Goal: Task Accomplishment & Management: Complete application form

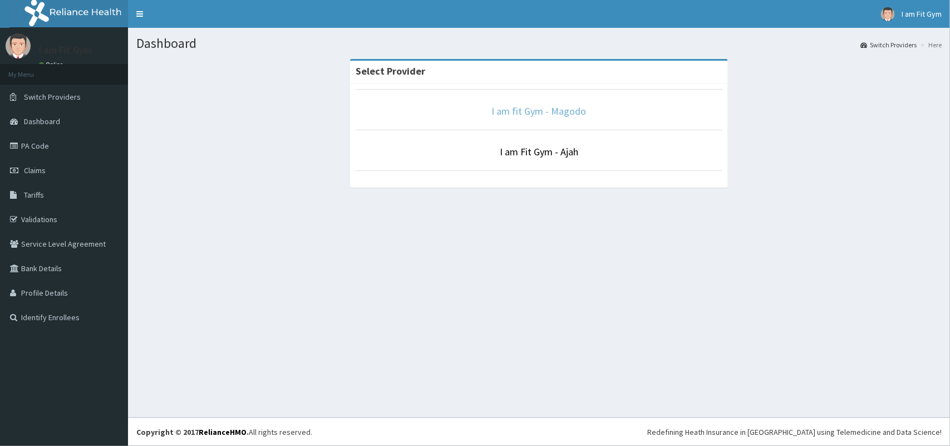
click at [569, 109] on link "I am fit Gym - Magodo" at bounding box center [539, 111] width 95 height 13
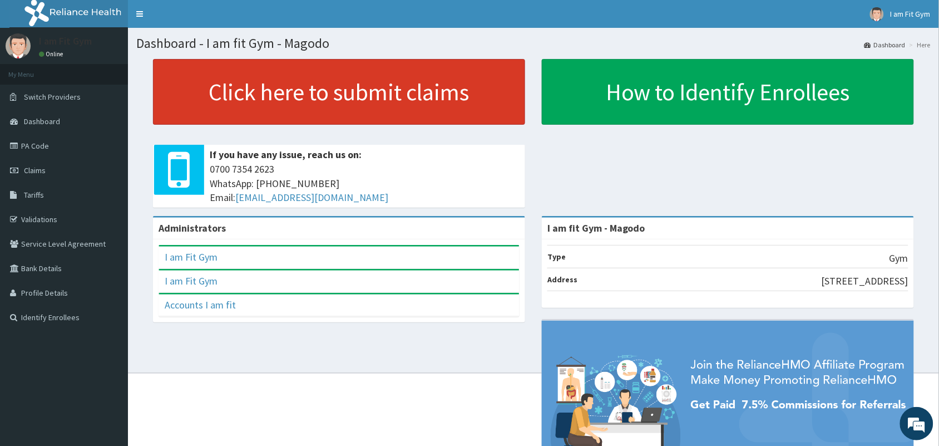
click at [307, 78] on link "Click here to submit claims" at bounding box center [339, 92] width 372 height 66
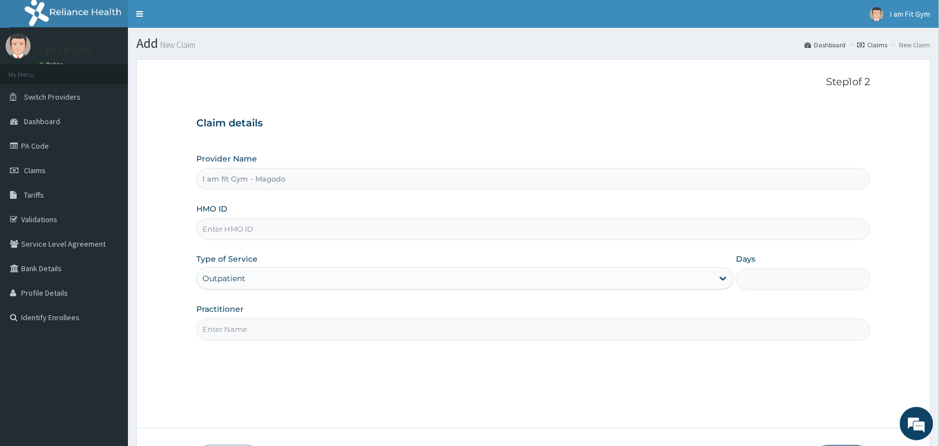
type input "I am fit Gym - Magodo"
type input "1"
click at [326, 235] on input "HMO ID" at bounding box center [533, 229] width 675 height 22
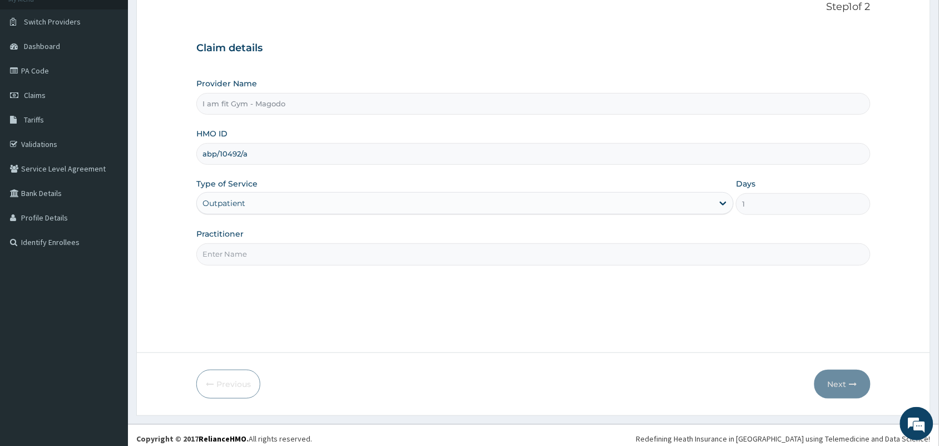
scroll to position [82, 0]
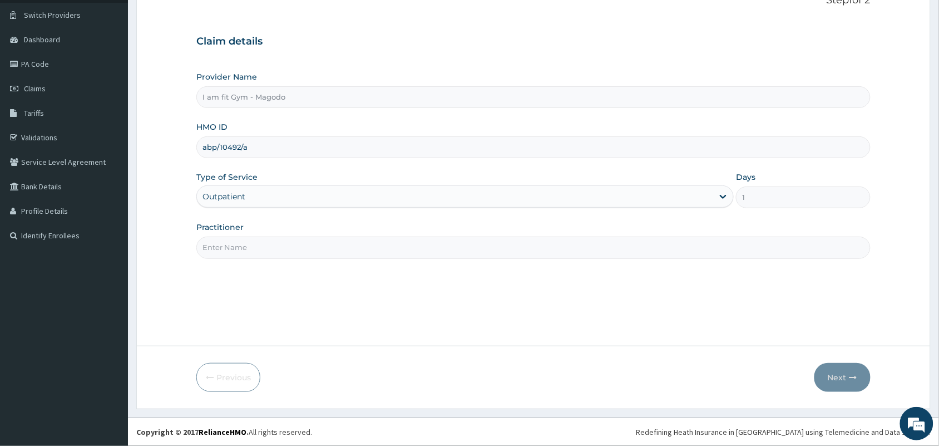
type input "abp/10492/a"
click at [444, 257] on input "Practitioner" at bounding box center [533, 248] width 675 height 22
type input "RAZZIE"
click at [833, 365] on button "Next" at bounding box center [843, 377] width 56 height 29
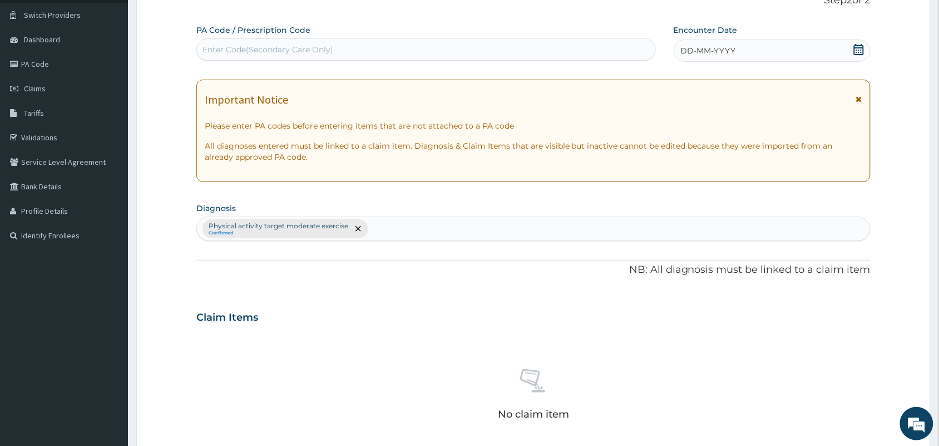
click at [855, 56] on span at bounding box center [859, 51] width 11 height 14
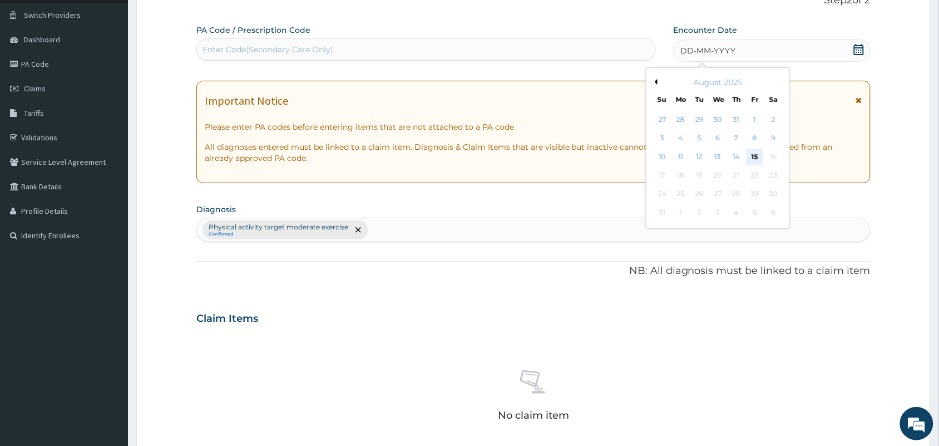
click at [762, 155] on div "15" at bounding box center [755, 157] width 17 height 17
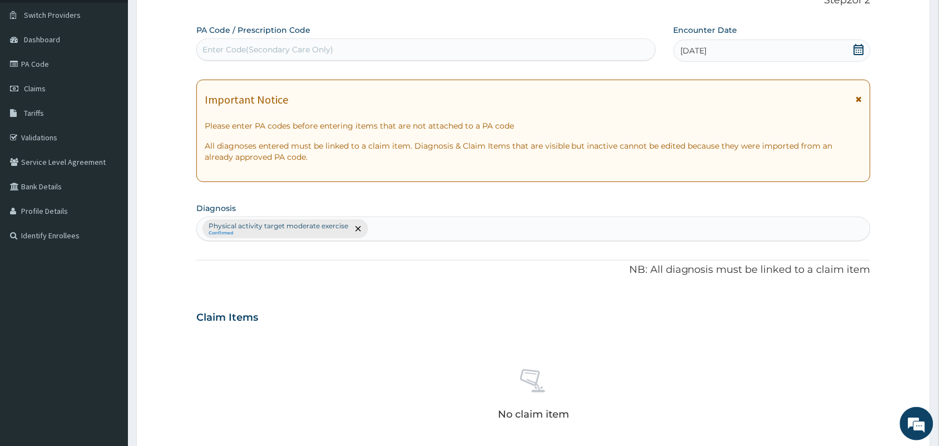
click at [460, 57] on div "Enter Code(Secondary Care Only)" at bounding box center [426, 50] width 459 height 18
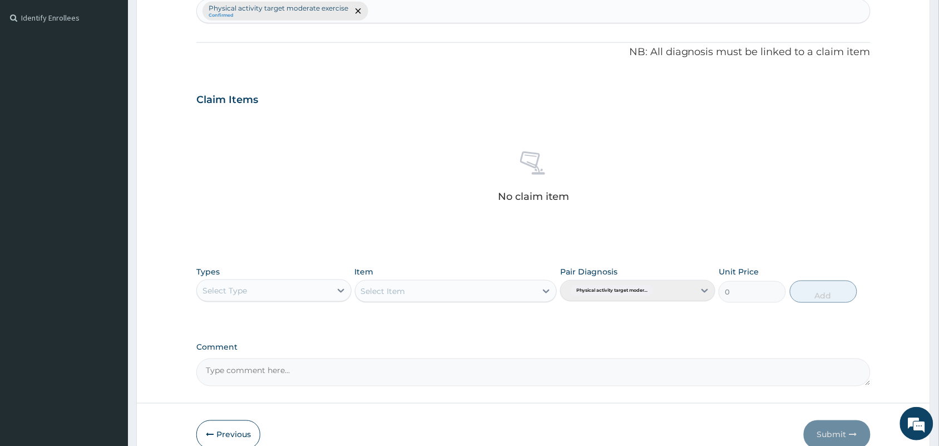
scroll to position [314, 0]
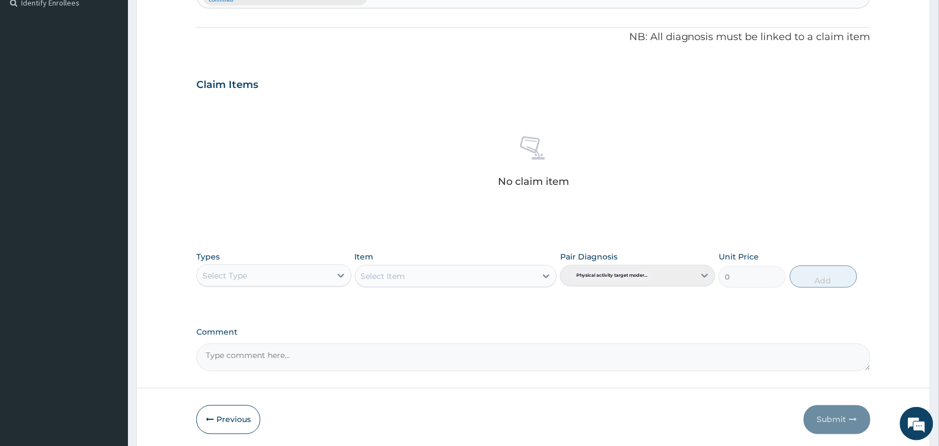
type input "PA/3705DB"
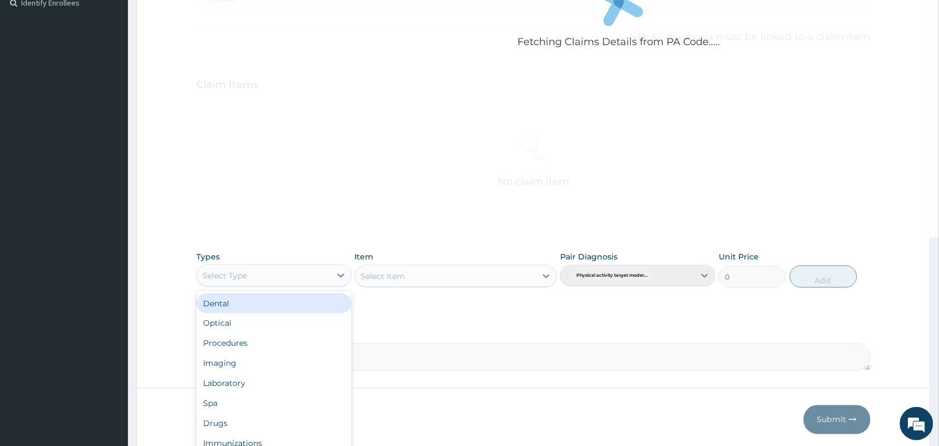
click at [249, 281] on div "Select Type" at bounding box center [264, 276] width 134 height 18
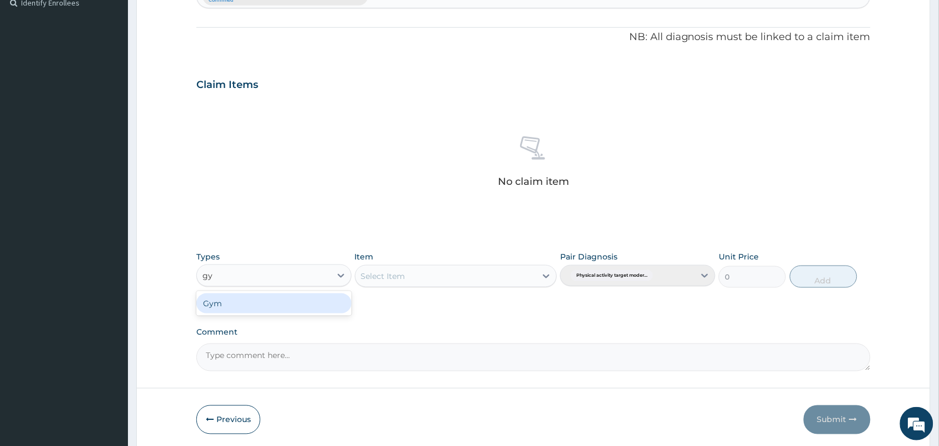
type input "gym"
click at [259, 311] on div "Gym" at bounding box center [273, 303] width 155 height 20
click at [396, 272] on div "Select Item" at bounding box center [383, 275] width 45 height 11
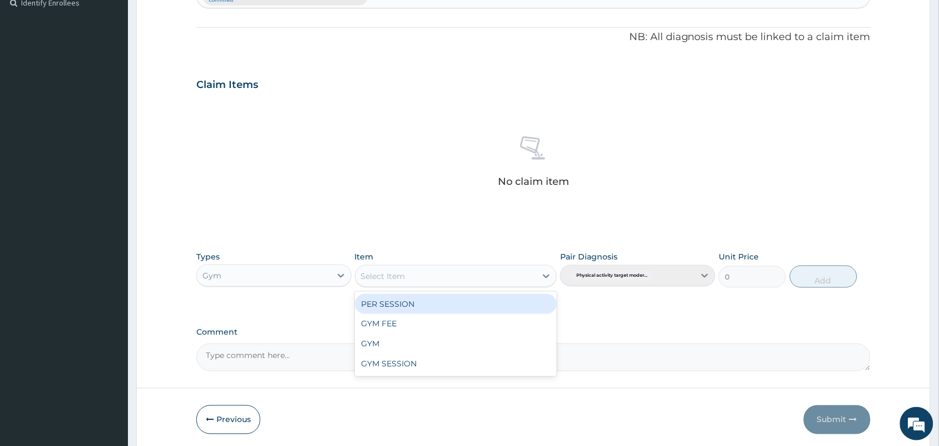
click at [419, 303] on div "PER SESSION" at bounding box center [456, 304] width 203 height 20
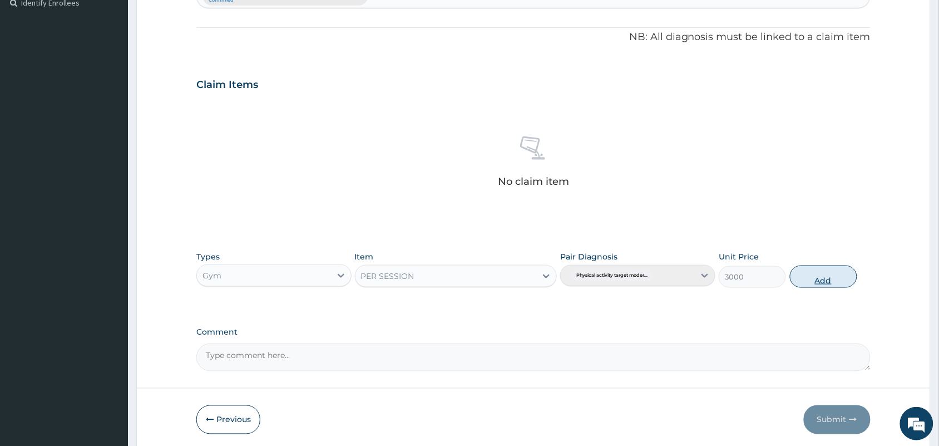
click at [836, 284] on button "Add" at bounding box center [823, 276] width 67 height 22
type input "0"
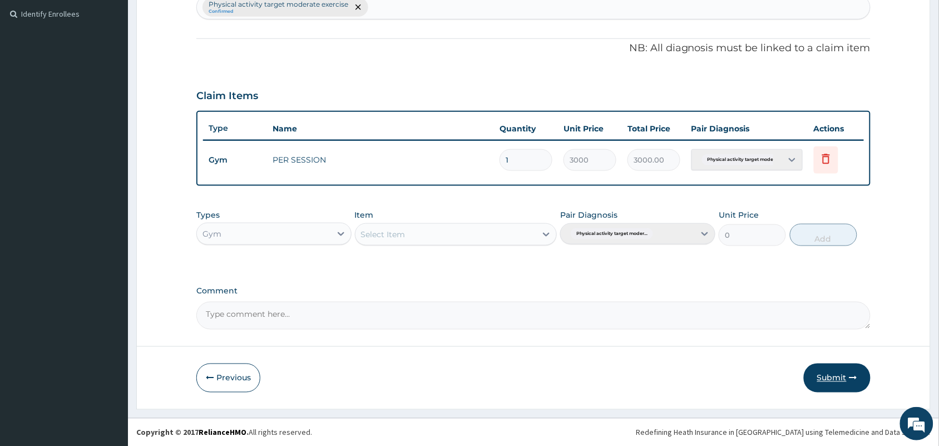
click at [828, 386] on button "Submit" at bounding box center [837, 377] width 67 height 29
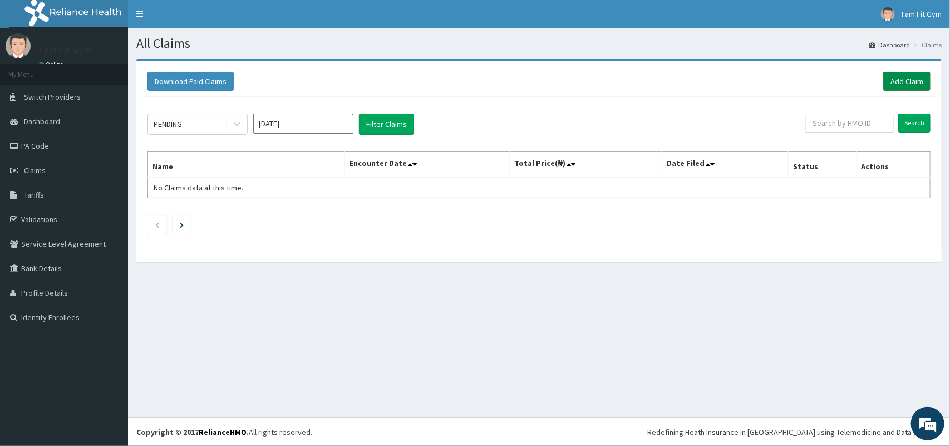
click at [914, 80] on link "Add Claim" at bounding box center [906, 81] width 47 height 19
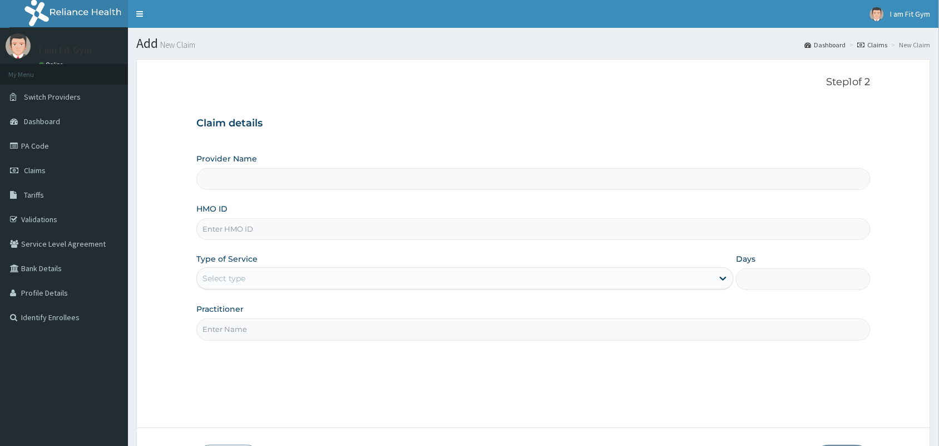
type input "I am fit Gym - Magodo"
type input "1"
click at [514, 227] on input "HMO ID" at bounding box center [533, 229] width 675 height 22
type input "pgl/10245/a"
click at [509, 319] on input "Practitioner" at bounding box center [533, 329] width 675 height 22
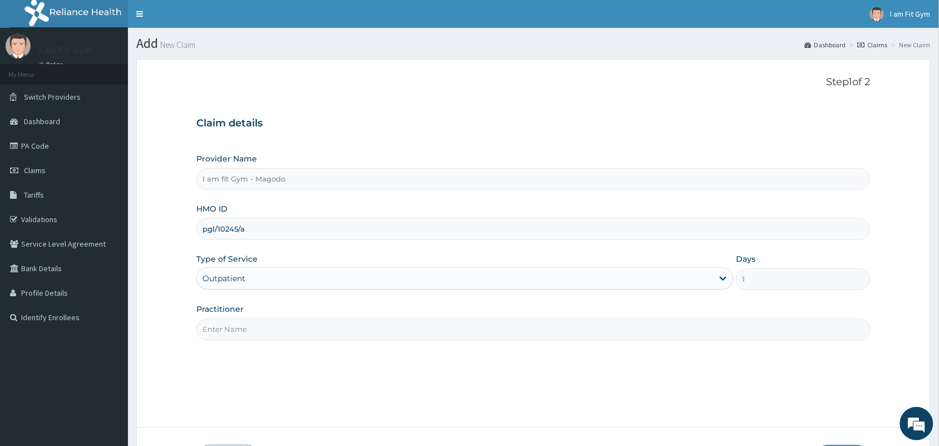
type input "RAZZIE"
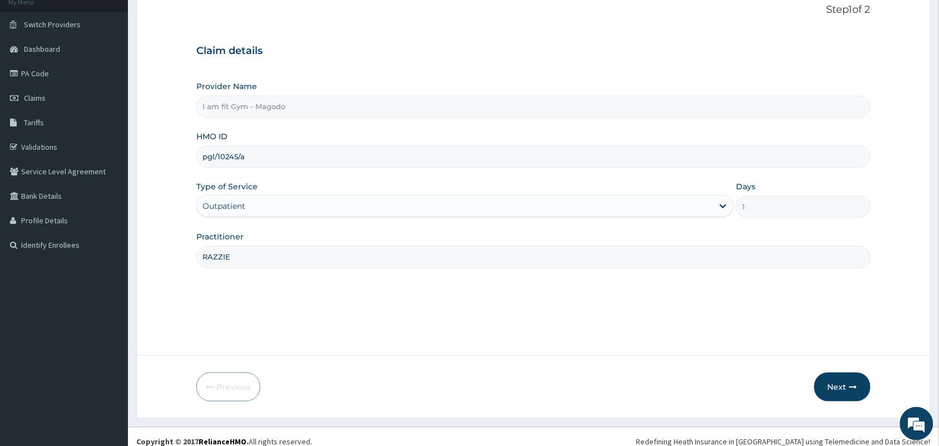
scroll to position [82, 0]
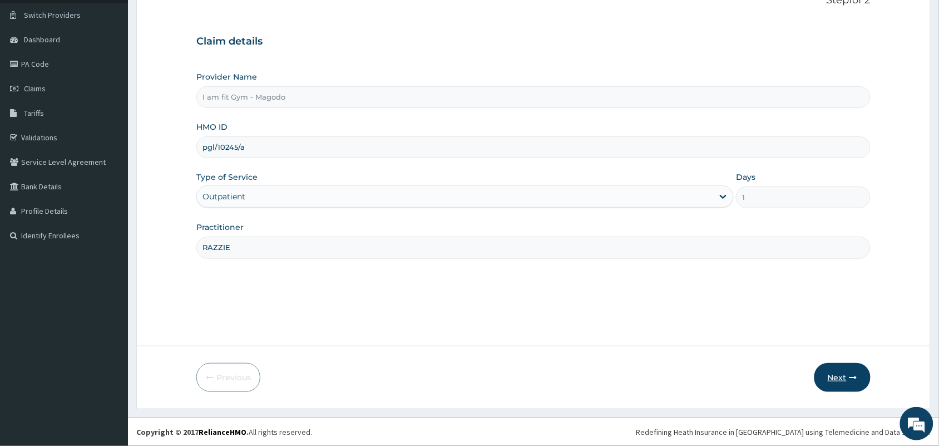
click at [839, 373] on button "Next" at bounding box center [843, 377] width 56 height 29
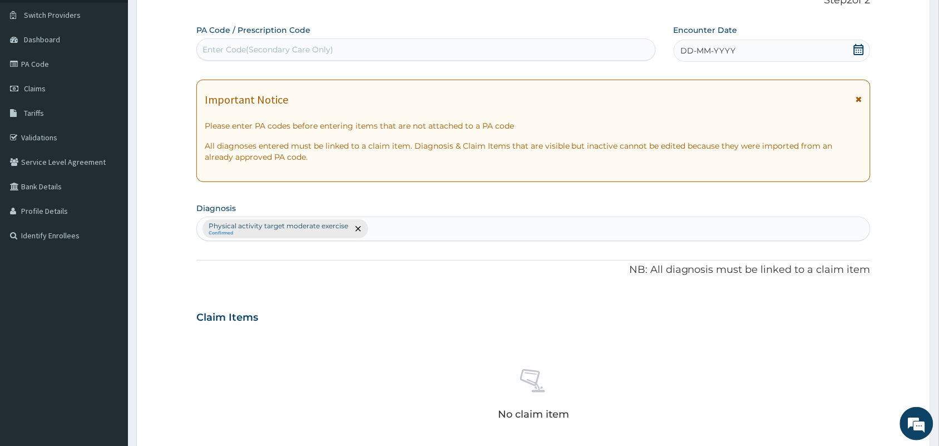
click at [861, 42] on div "DD-MM-YYYY" at bounding box center [772, 51] width 197 height 22
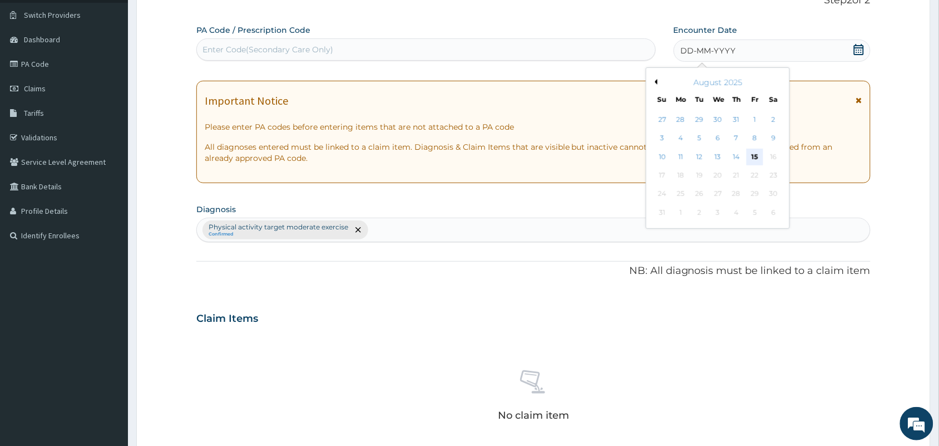
click at [747, 160] on div "15" at bounding box center [755, 157] width 17 height 17
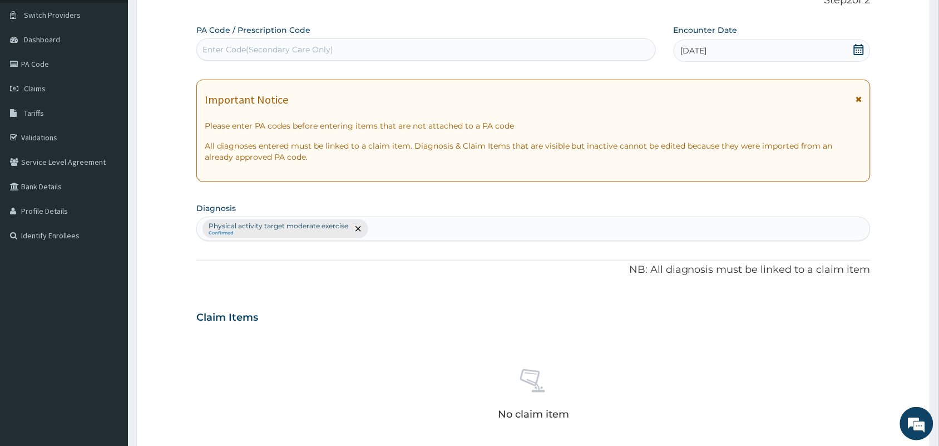
click at [410, 51] on div "Enter Code(Secondary Care Only)" at bounding box center [426, 50] width 459 height 18
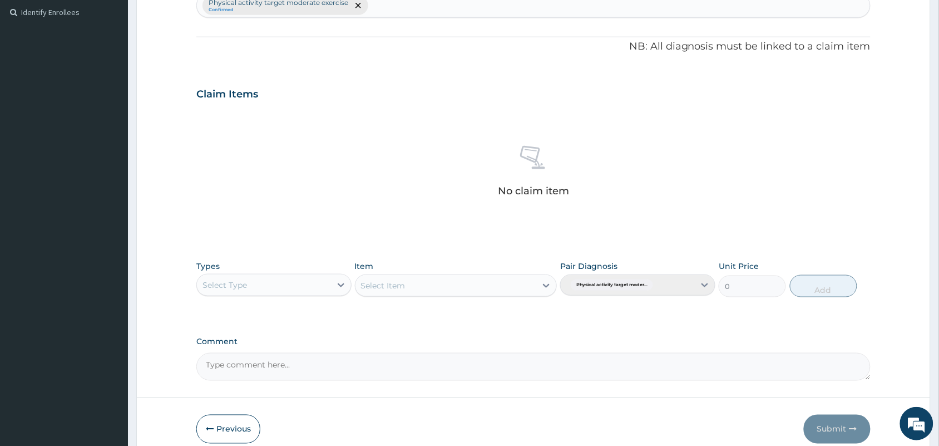
scroll to position [316, 0]
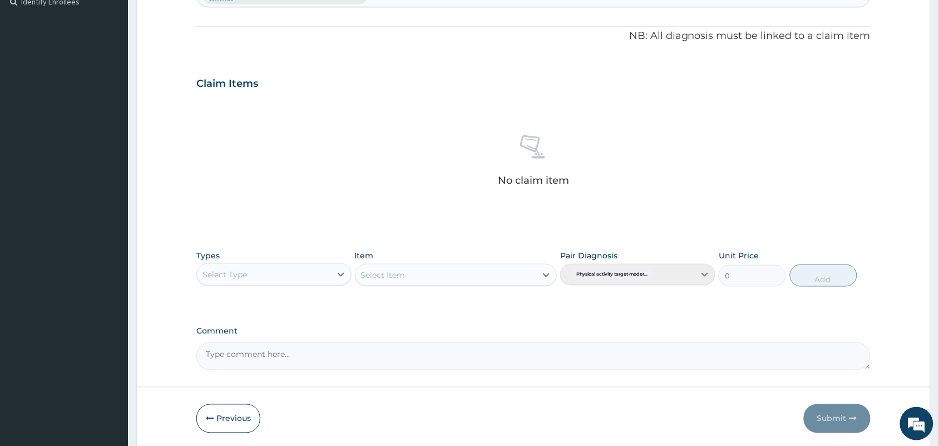
type input "PA/75FE7B"
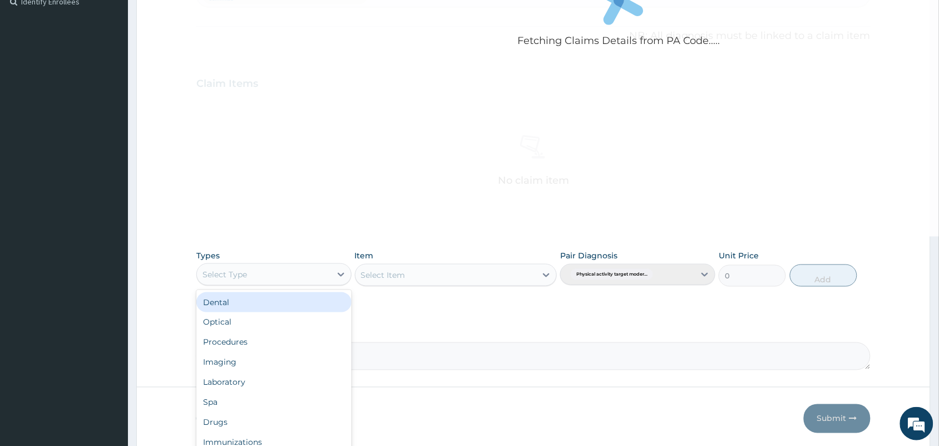
click at [215, 275] on div "Select Type" at bounding box center [225, 274] width 45 height 11
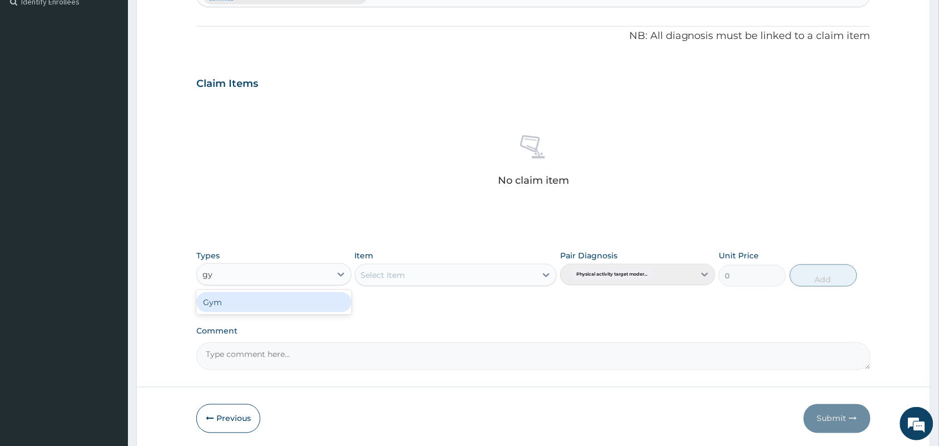
type input "gym"
click at [284, 308] on div "Gym" at bounding box center [273, 302] width 155 height 20
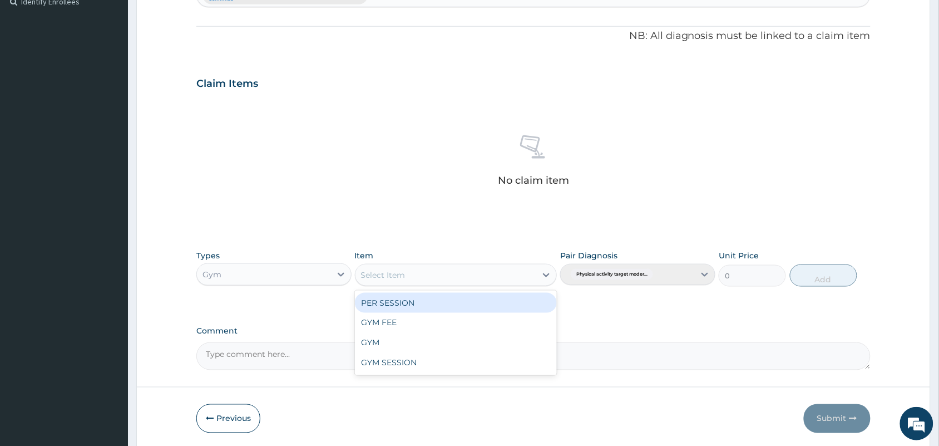
click at [401, 280] on div "Select Item" at bounding box center [383, 274] width 45 height 11
click at [404, 299] on div "PER SESSION" at bounding box center [456, 303] width 203 height 20
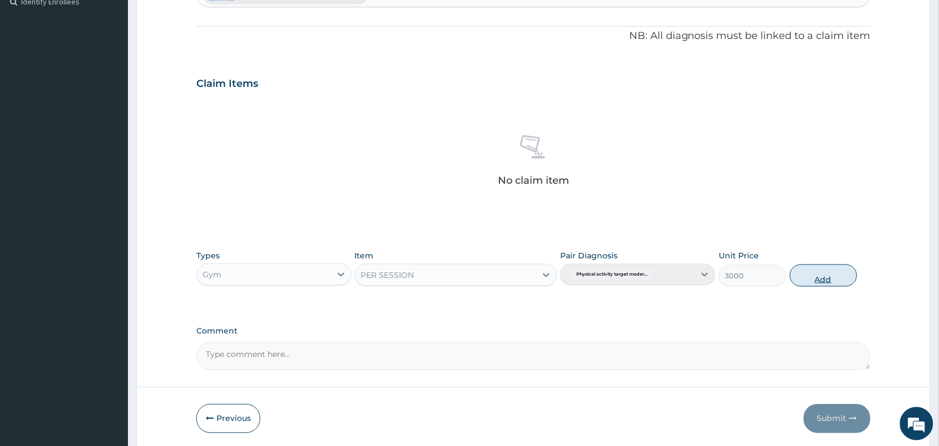
click at [818, 284] on button "Add" at bounding box center [823, 275] width 67 height 22
type input "0"
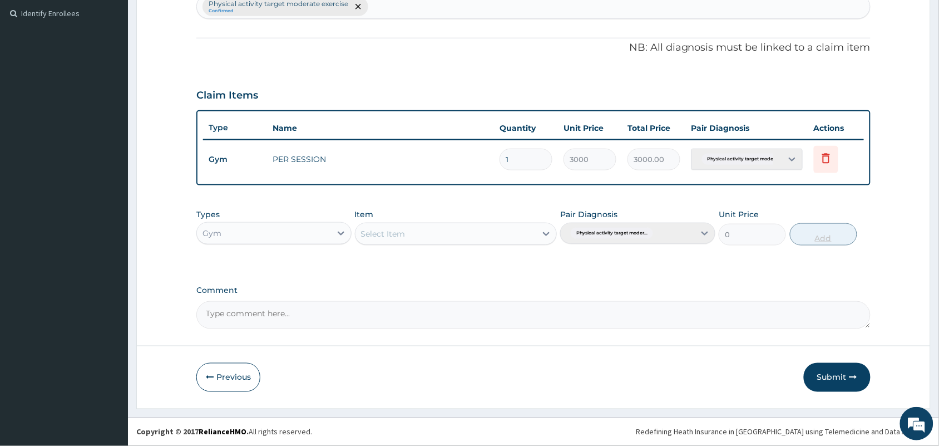
scroll to position [303, 0]
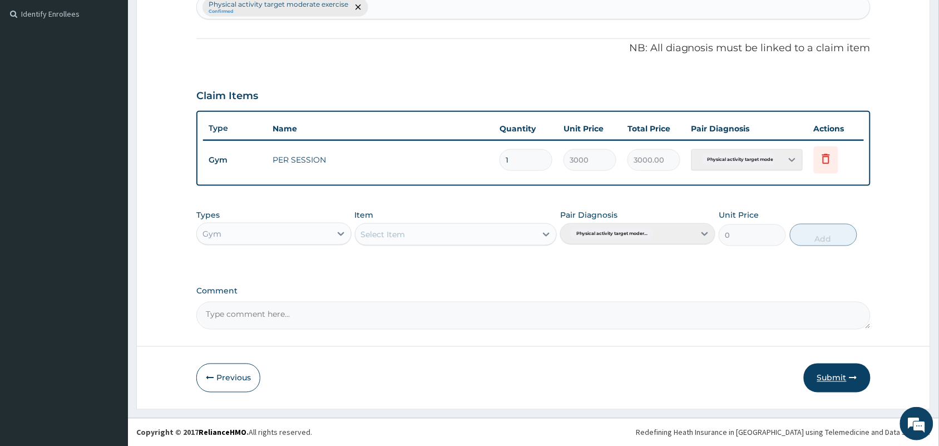
click at [841, 377] on button "Submit" at bounding box center [837, 377] width 67 height 29
